Goal: Obtain resource: Download file/media

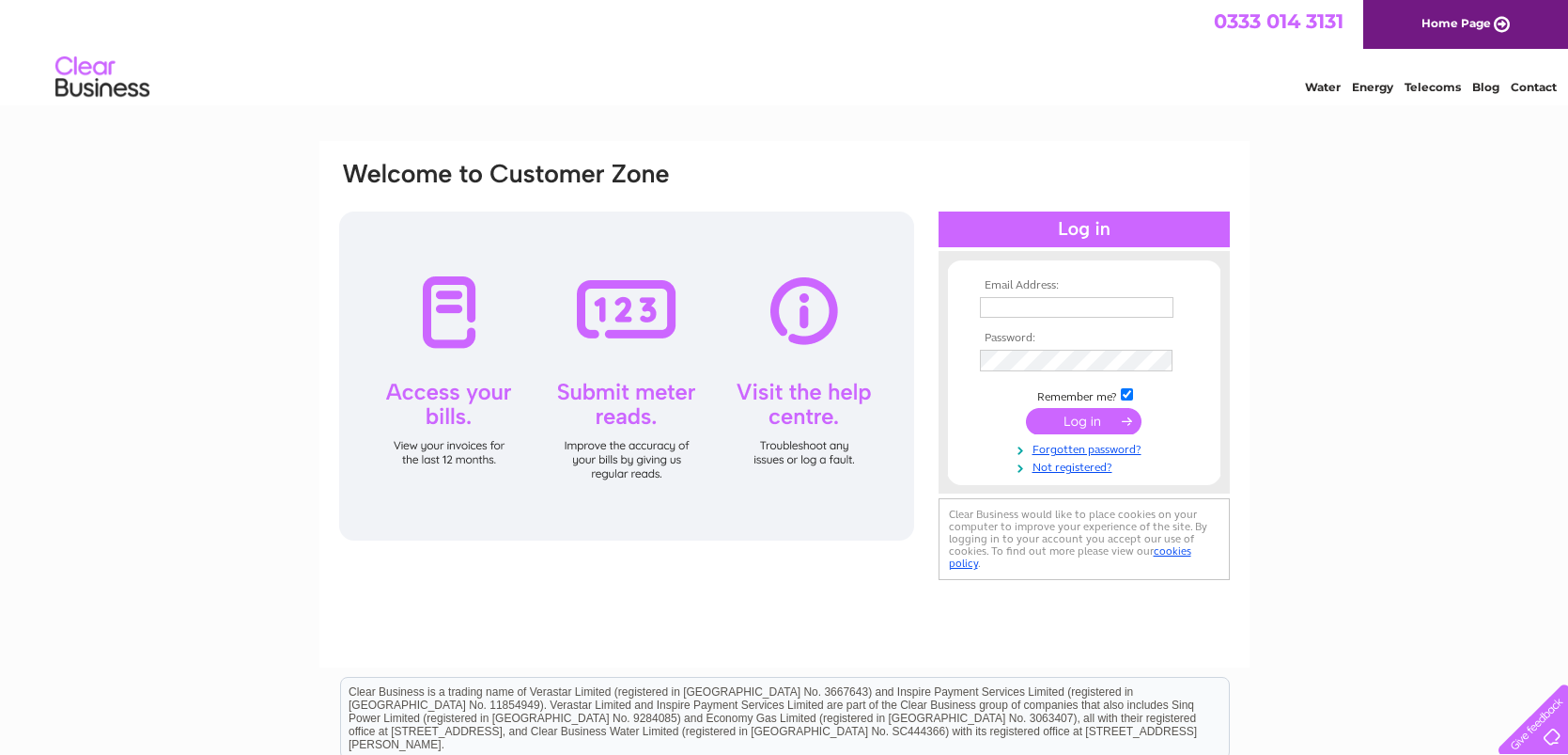
type input "abflyfisher2008@hotmail.co.uk"
click at [1074, 423] on input "submit" at bounding box center [1084, 421] width 116 height 26
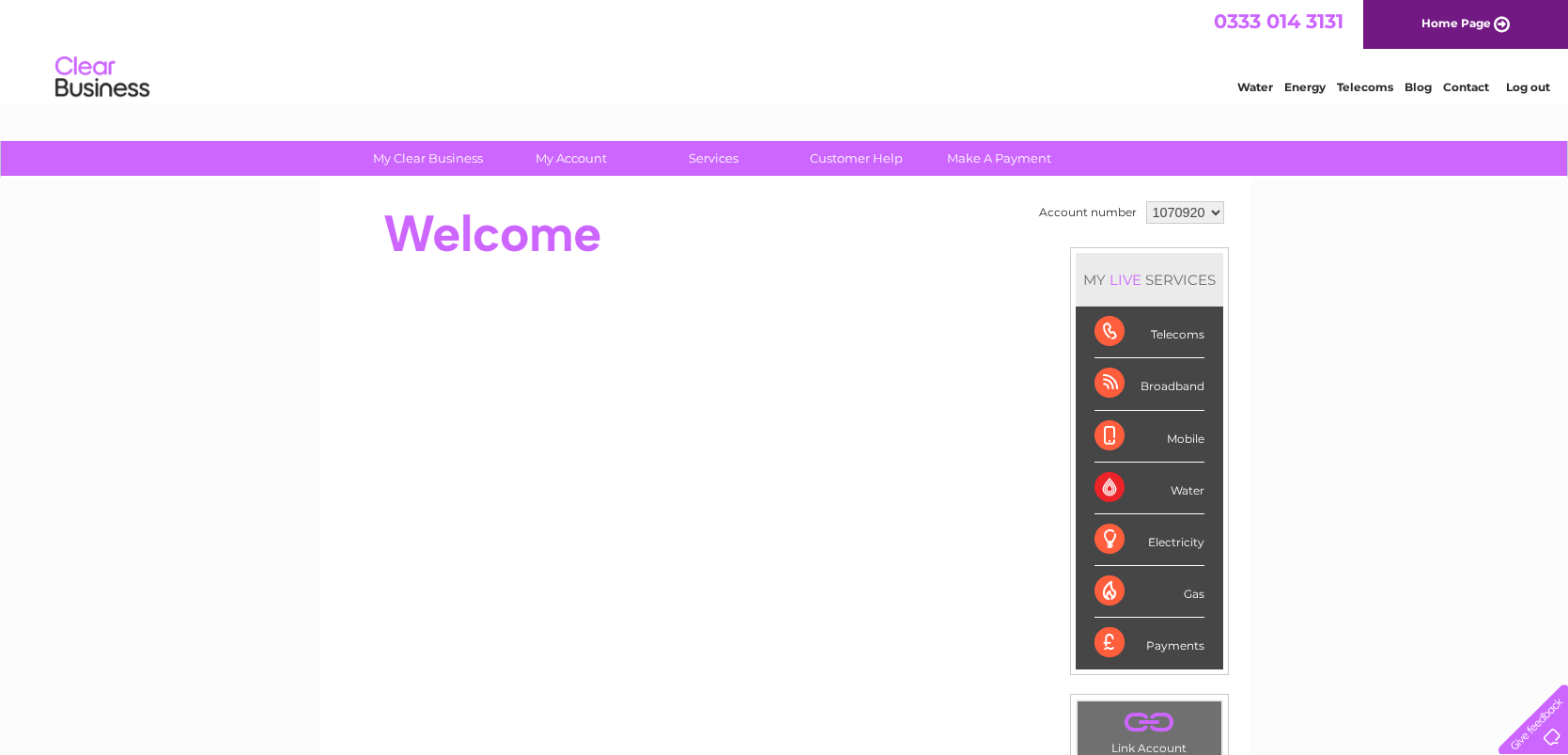
click at [412, 79] on div "Water Energy Telecoms Blog Contact Log out" at bounding box center [784, 79] width 1568 height 61
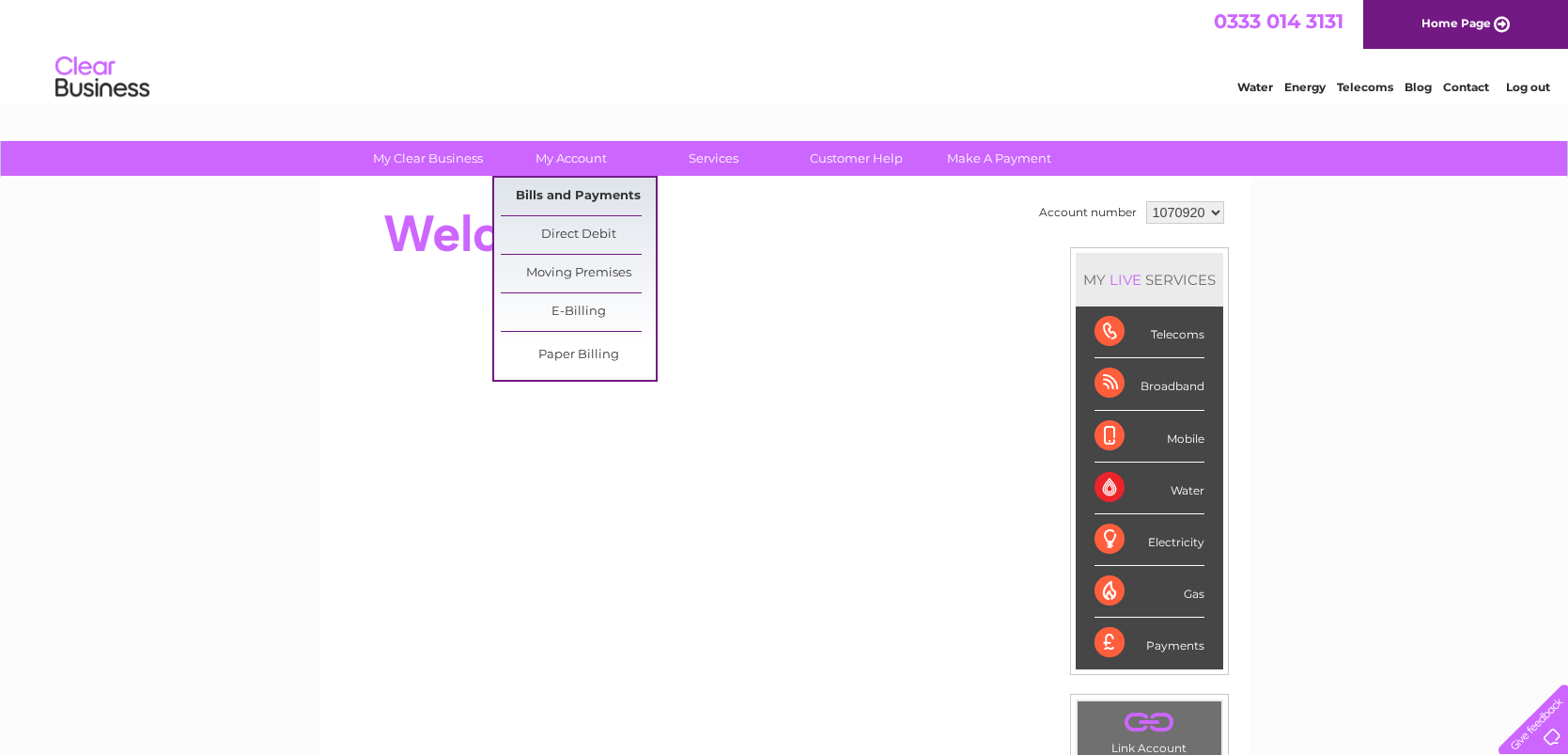
click at [574, 192] on link "Bills and Payments" at bounding box center [578, 196] width 156 height 38
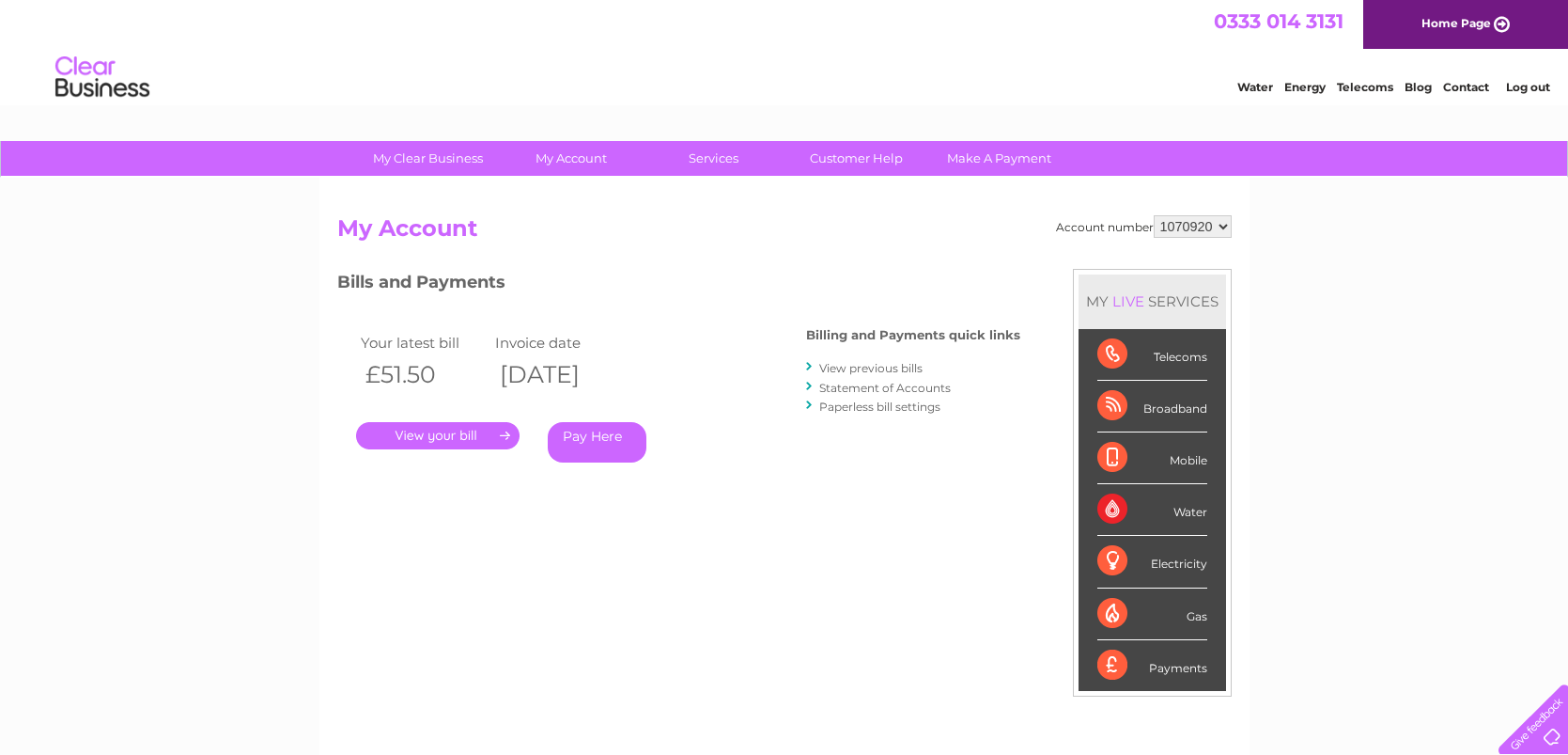
click at [477, 431] on link "." at bounding box center [438, 435] width 163 height 27
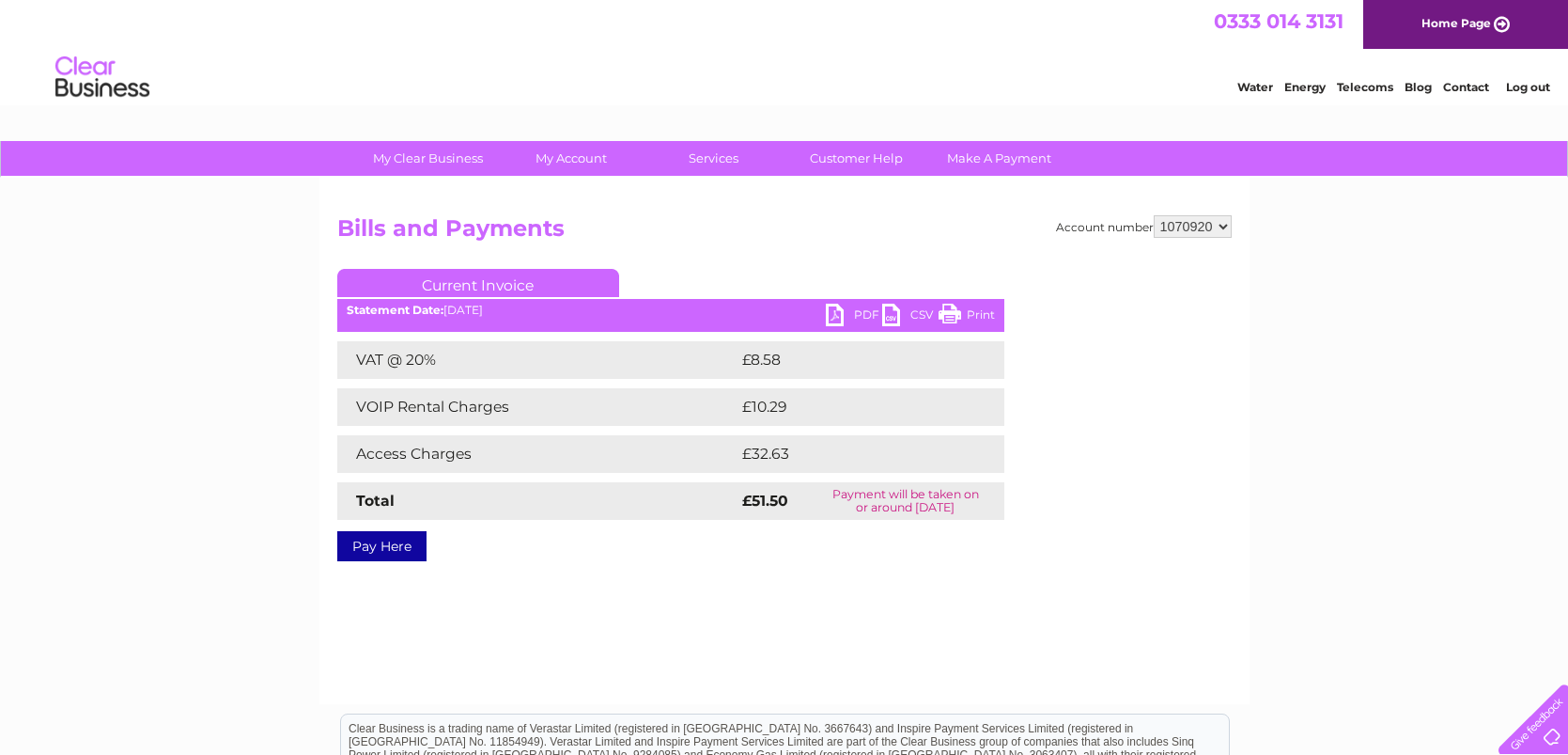
click at [844, 317] on link "PDF" at bounding box center [854, 316] width 57 height 27
click at [837, 320] on link "PDF" at bounding box center [854, 316] width 57 height 27
click at [838, 316] on link "PDF" at bounding box center [854, 316] width 57 height 27
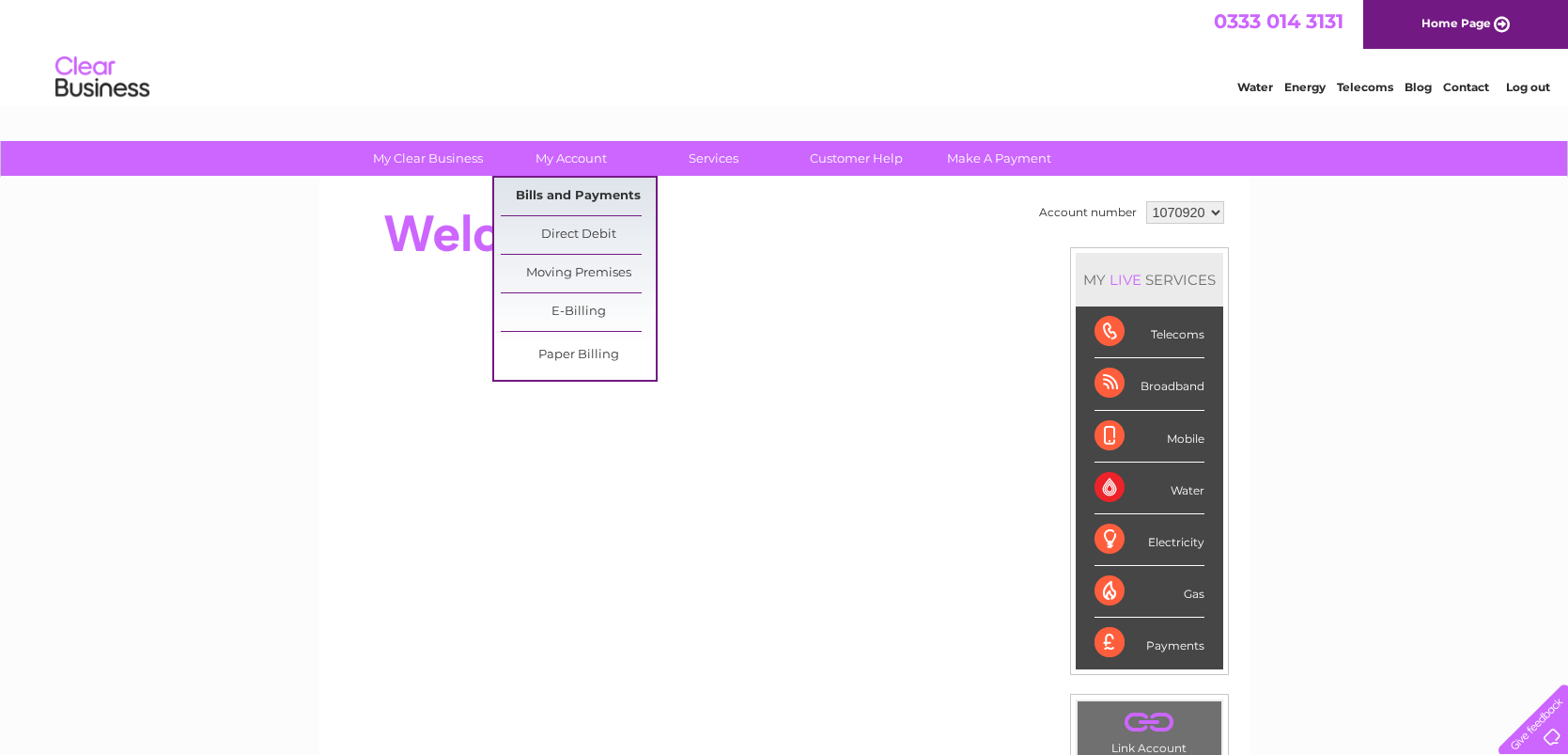
click at [555, 198] on link "Bills and Payments" at bounding box center [578, 196] width 156 height 38
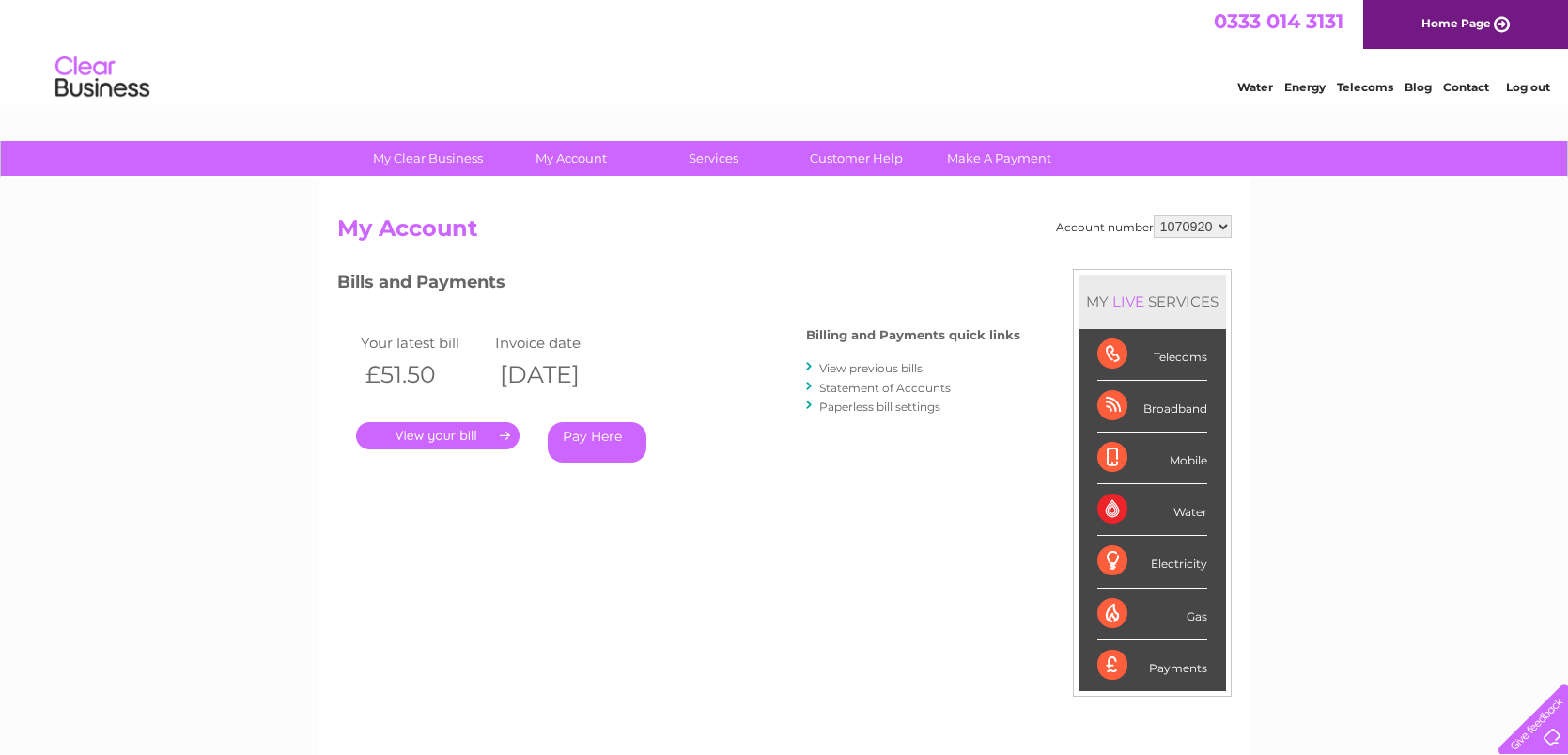
click at [429, 432] on link "." at bounding box center [438, 435] width 163 height 27
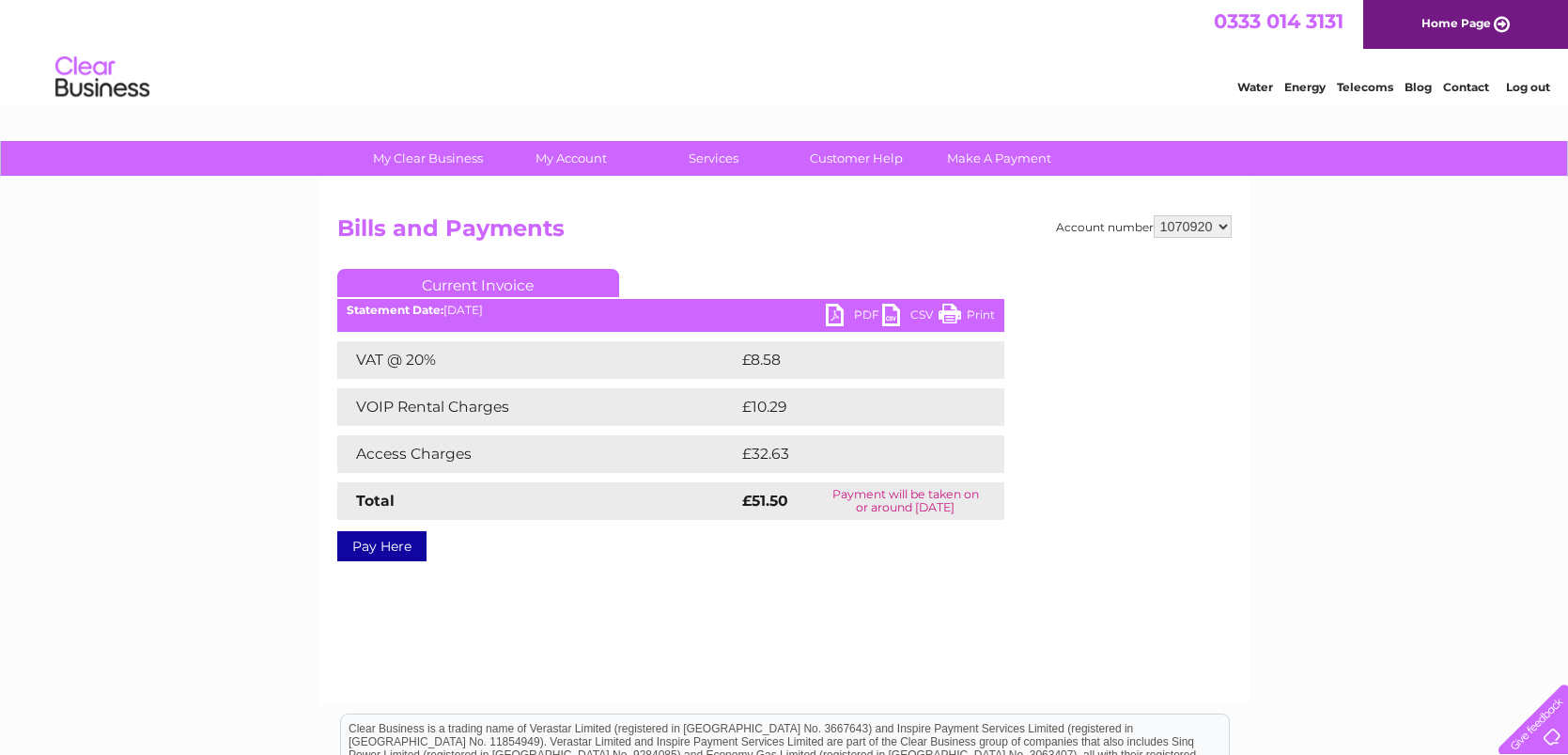
click at [949, 315] on link "Print" at bounding box center [967, 316] width 57 height 27
